Goal: Information Seeking & Learning: Learn about a topic

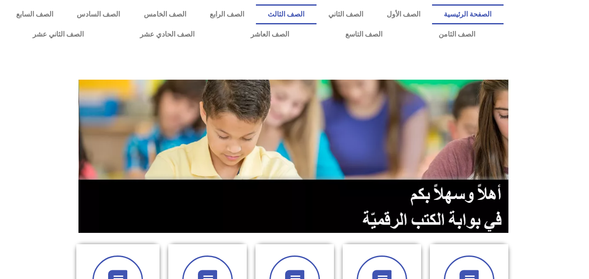
click at [316, 10] on link "الصف الثالث" at bounding box center [286, 14] width 60 height 20
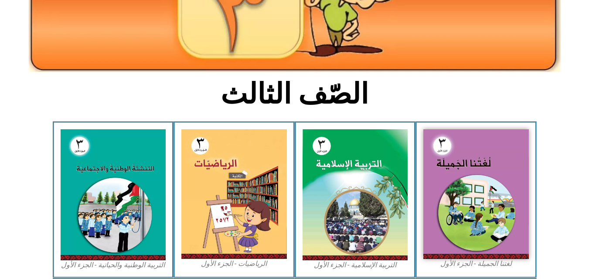
scroll to position [153, 0]
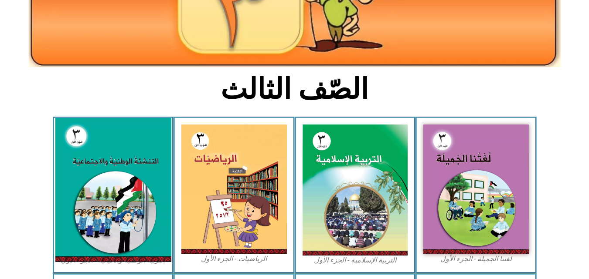
click at [116, 152] on img at bounding box center [113, 190] width 116 height 144
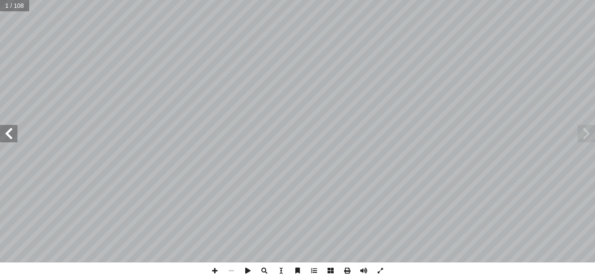
click at [7, 132] on span at bounding box center [8, 133] width 17 height 17
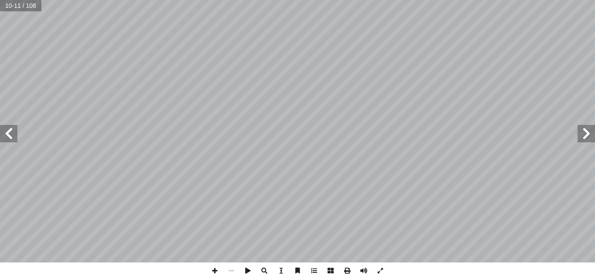
click at [7, 132] on span at bounding box center [8, 133] width 17 height 17
click at [586, 132] on span at bounding box center [586, 133] width 17 height 17
click at [214, 272] on span at bounding box center [214, 271] width 17 height 17
click at [10, 135] on span at bounding box center [8, 133] width 17 height 17
click at [9, 130] on span at bounding box center [8, 133] width 17 height 17
